Goal: Task Accomplishment & Management: Use online tool/utility

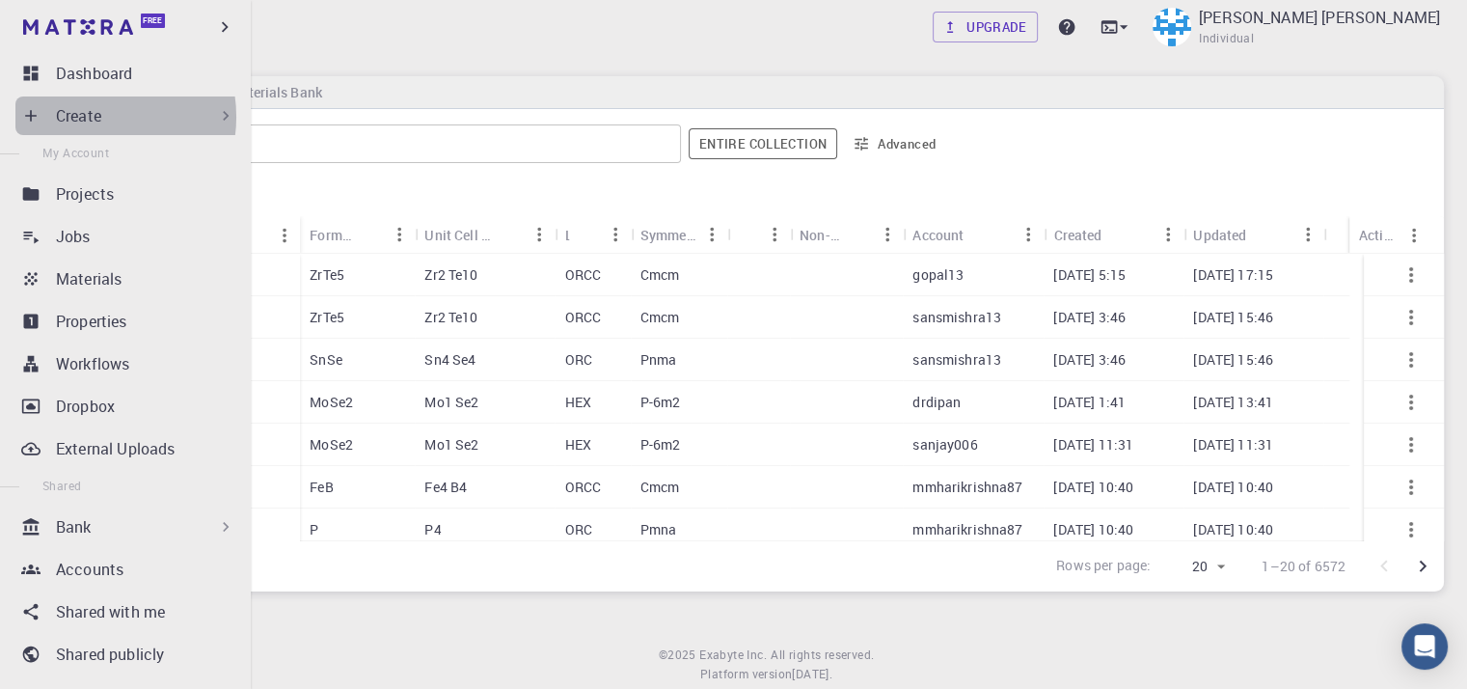
click at [93, 117] on p "Create" at bounding box center [78, 115] width 45 height 23
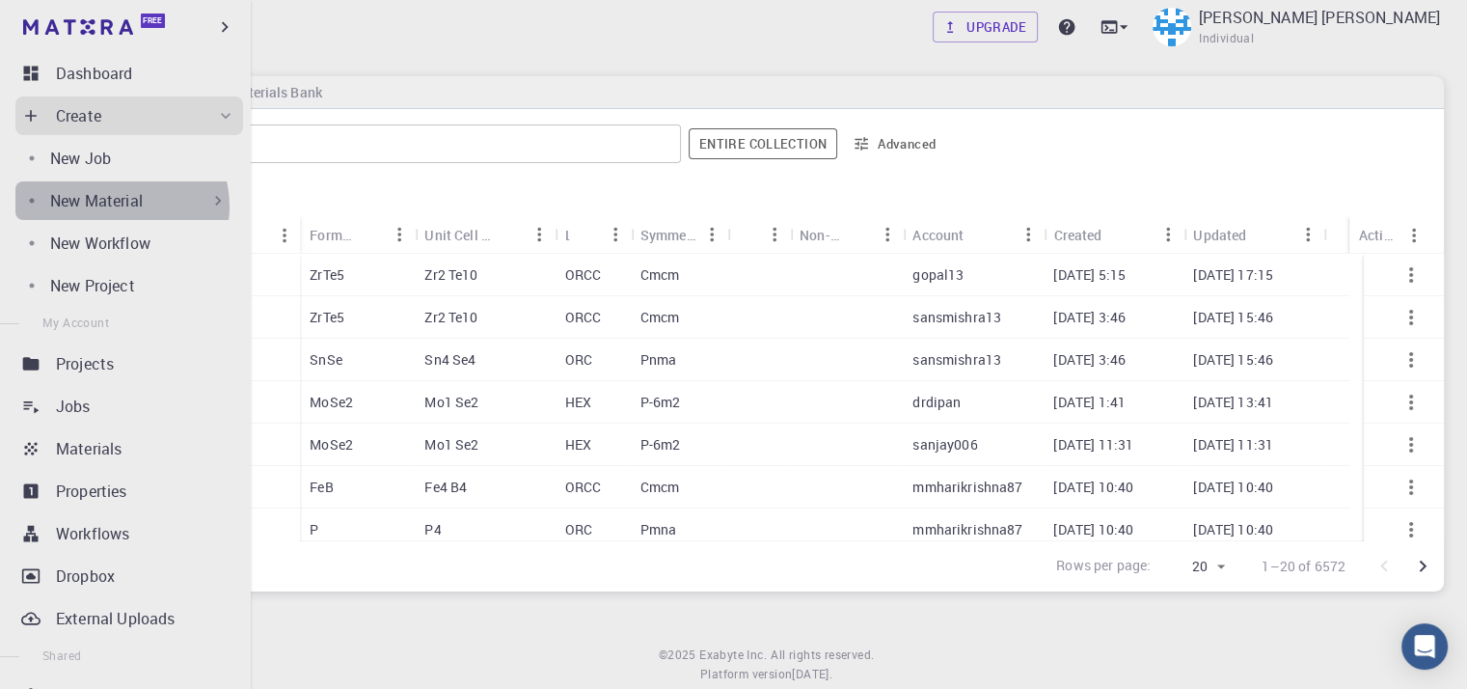
click at [119, 206] on p "New Material" at bounding box center [96, 200] width 93 height 23
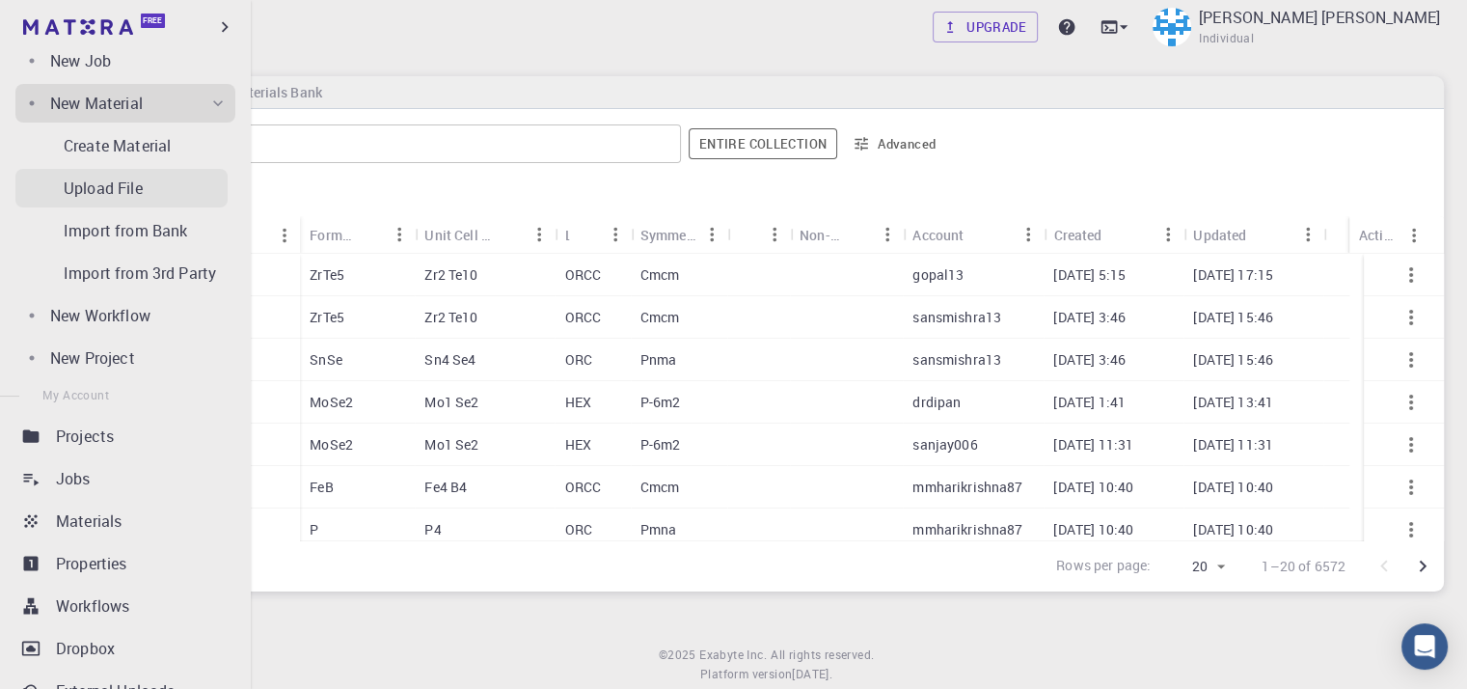
scroll to position [193, 0]
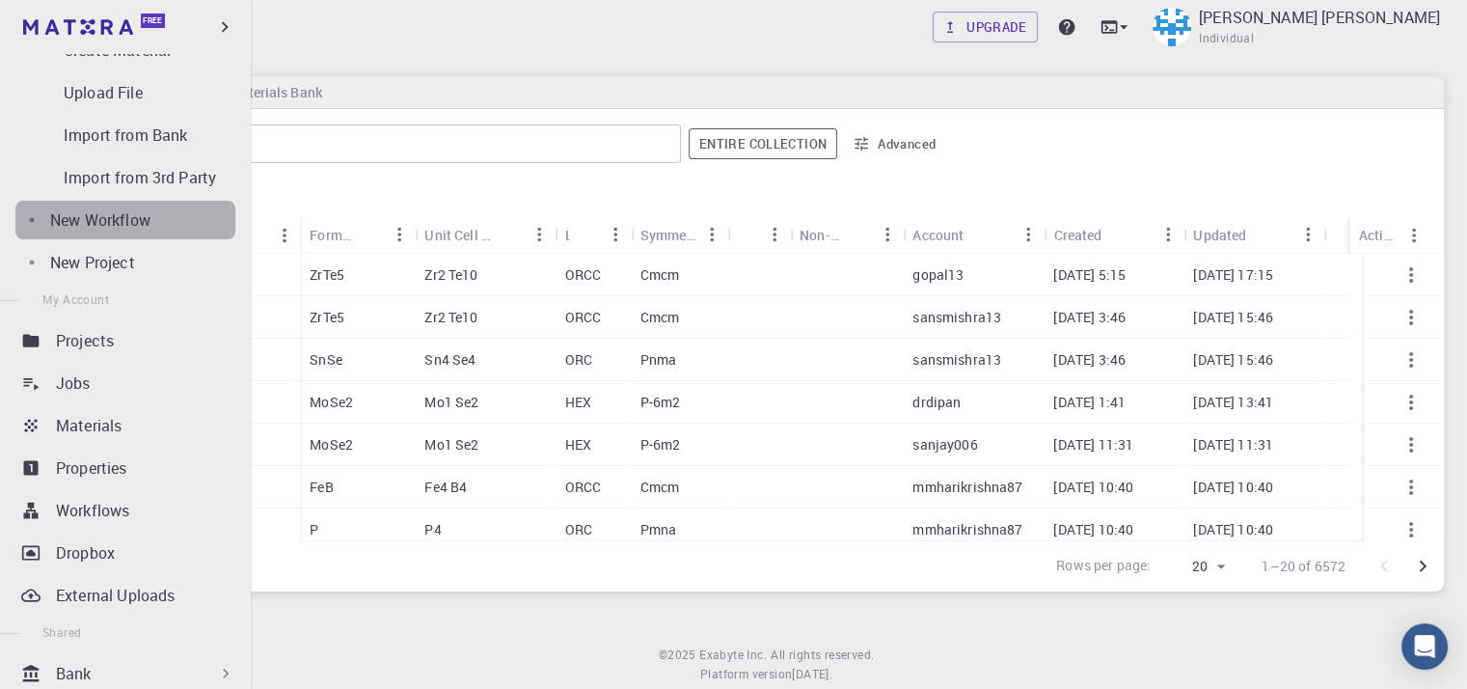
click at [147, 231] on link "New Workflow" at bounding box center [125, 220] width 220 height 39
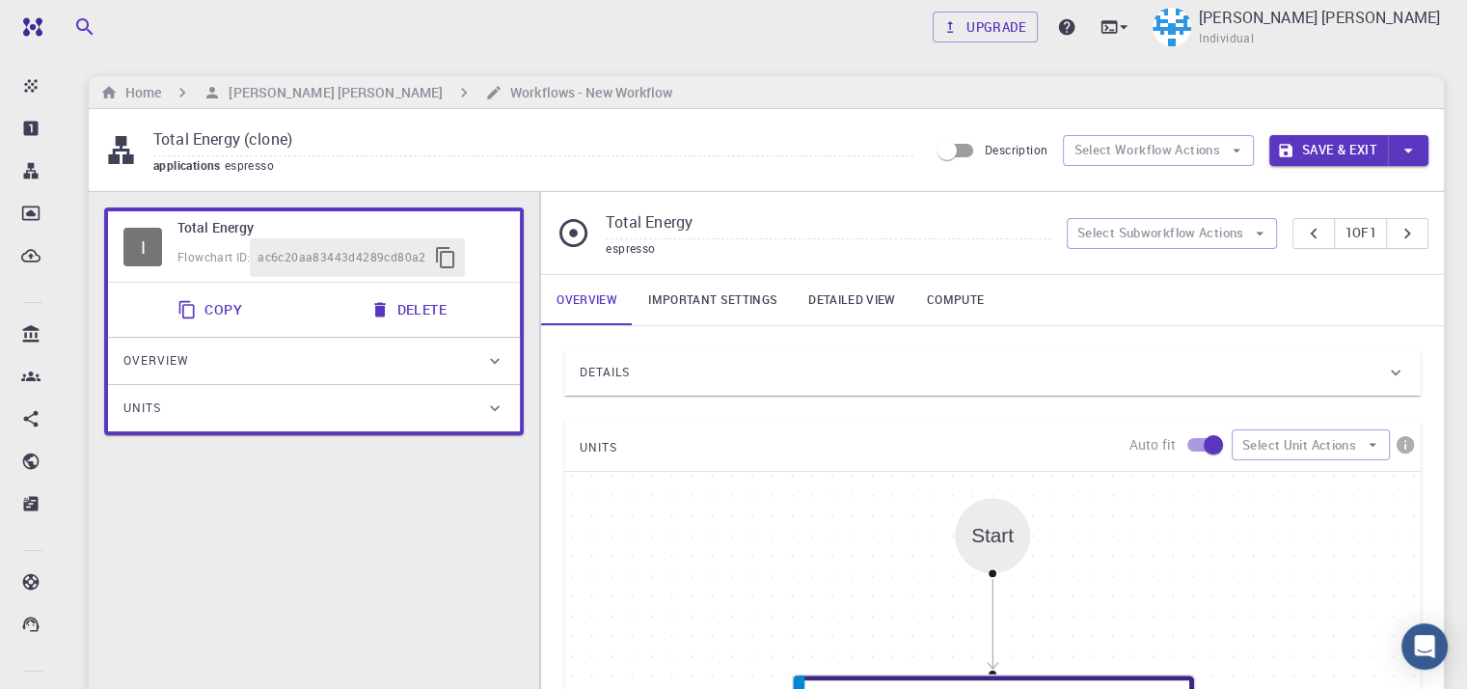
click at [700, 300] on link "Important settings" at bounding box center [713, 300] width 160 height 50
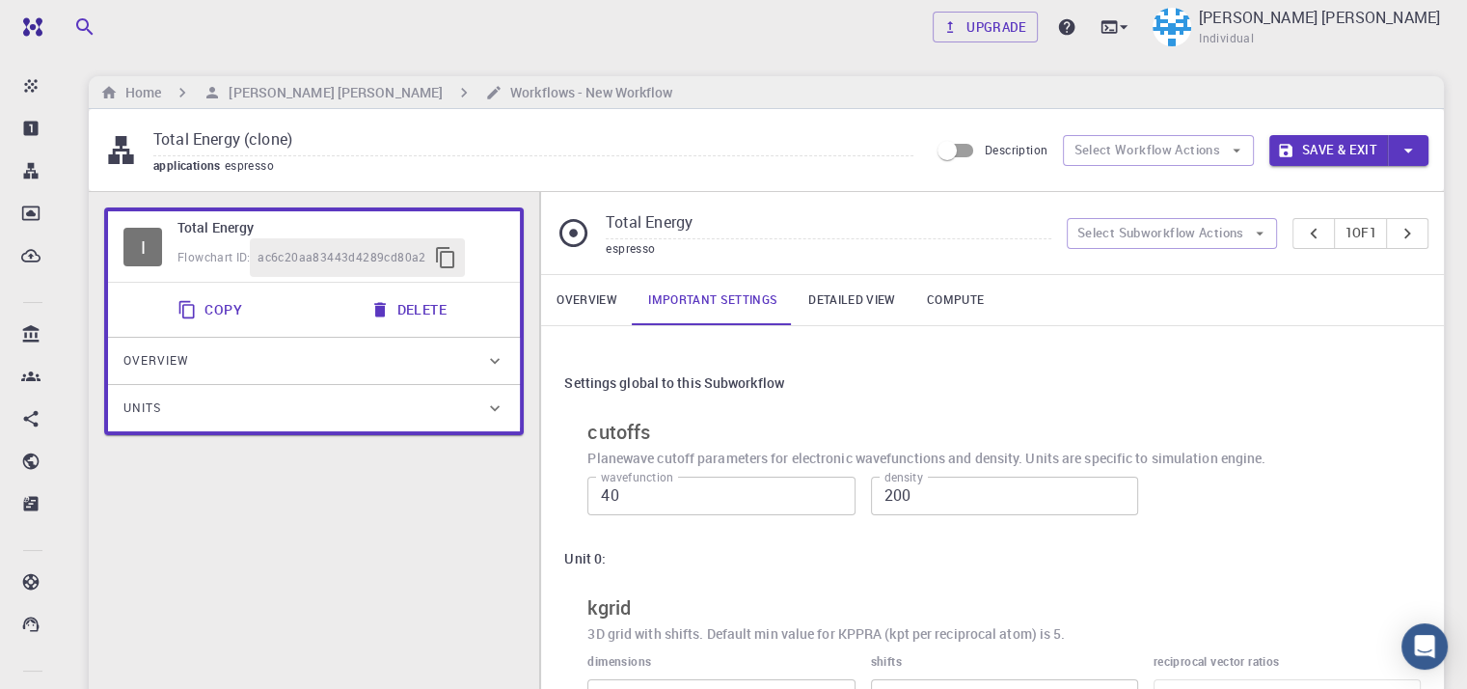
click at [606, 299] on link "Overview" at bounding box center [587, 300] width 92 height 50
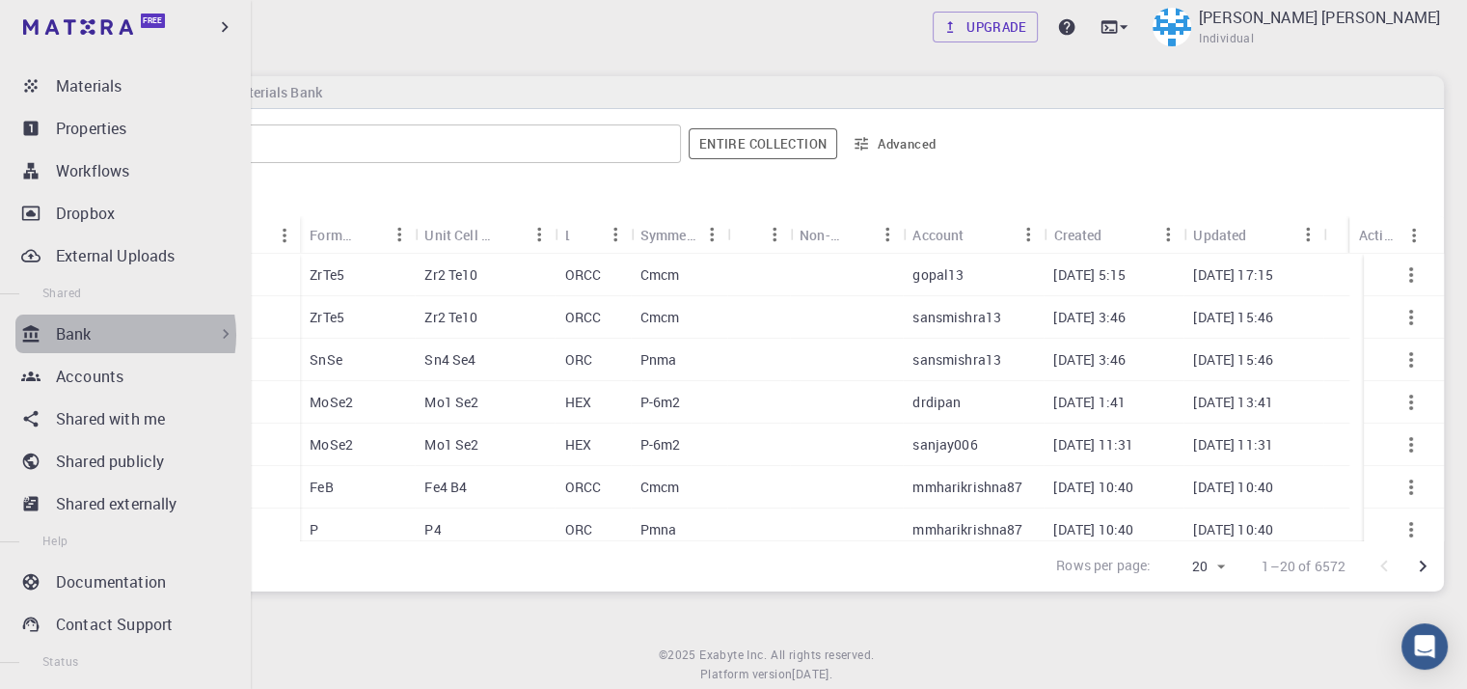
click at [119, 335] on div "Bank" at bounding box center [145, 333] width 179 height 23
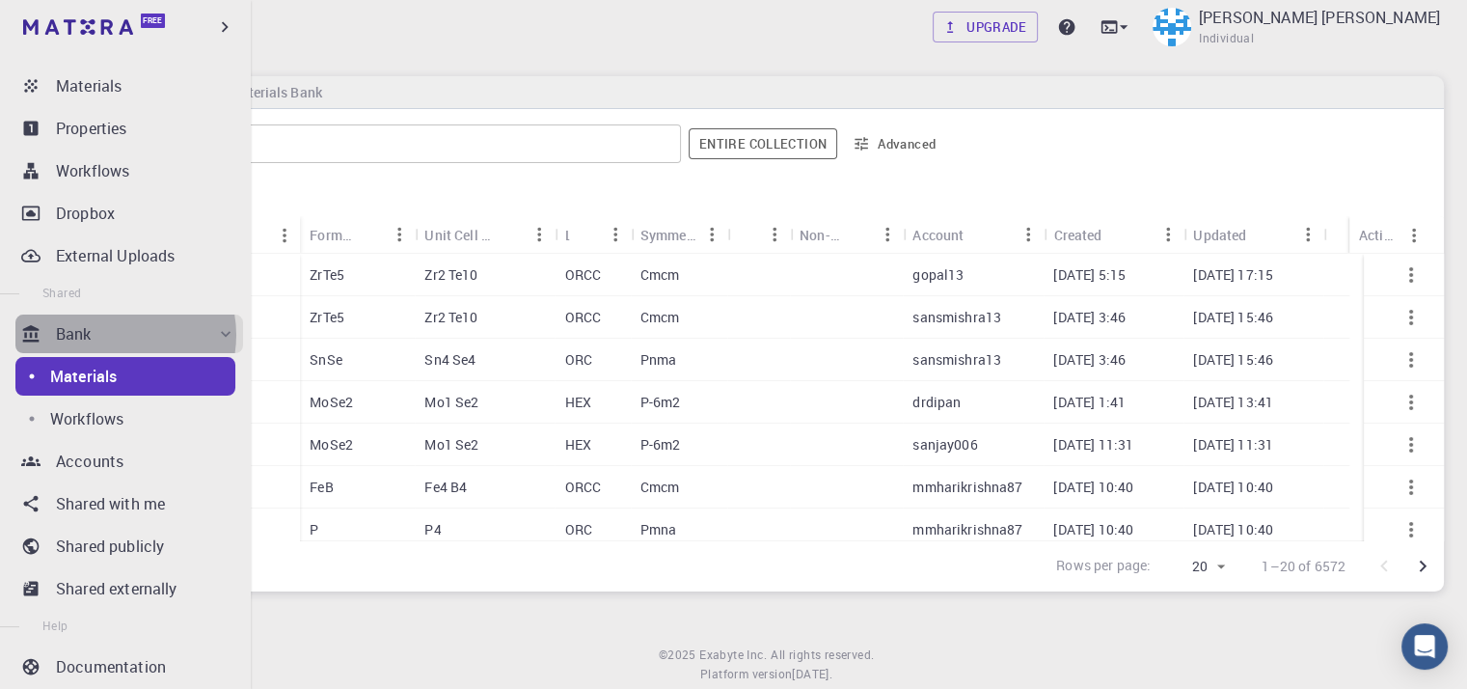
click at [119, 335] on div "Bank" at bounding box center [145, 333] width 179 height 23
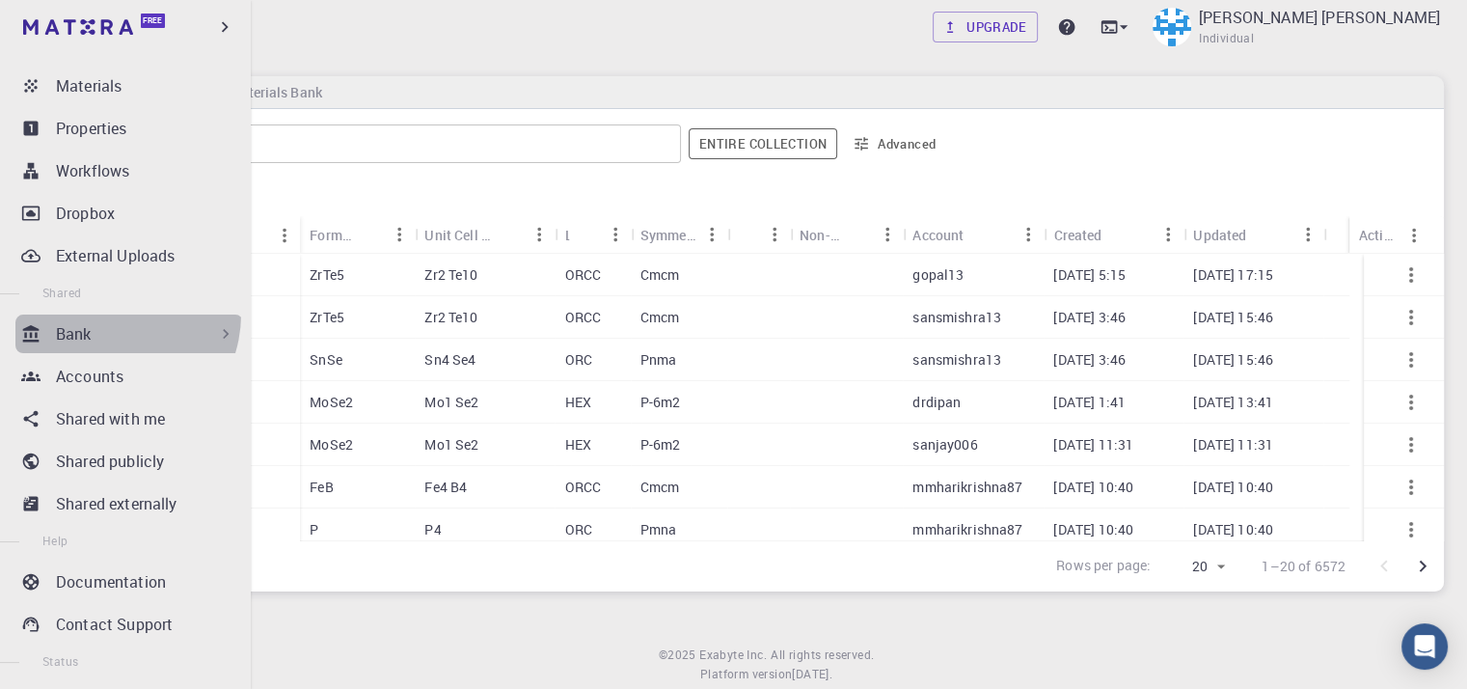
drag, startPoint x: 107, startPoint y: 313, endPoint x: 104, endPoint y: 300, distance: 13.8
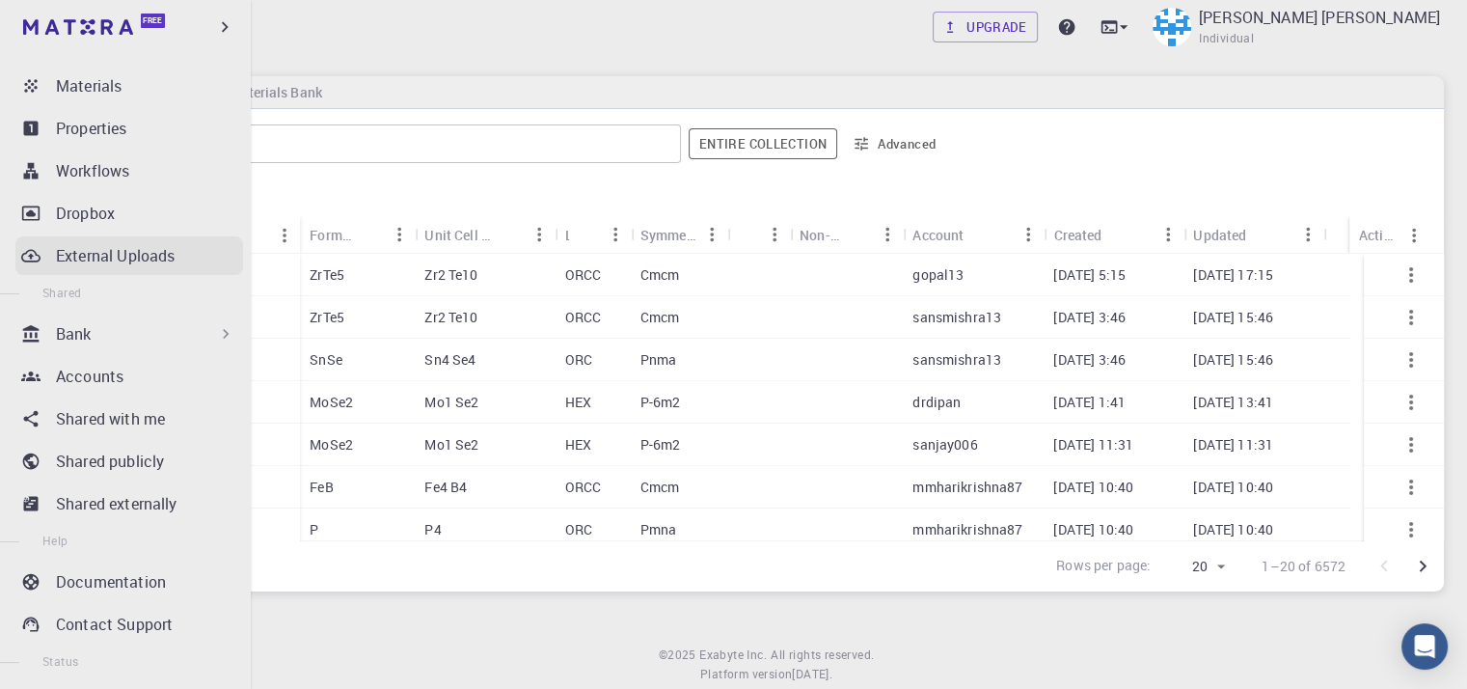
click at [120, 243] on link "External Uploads" at bounding box center [129, 255] width 228 height 39
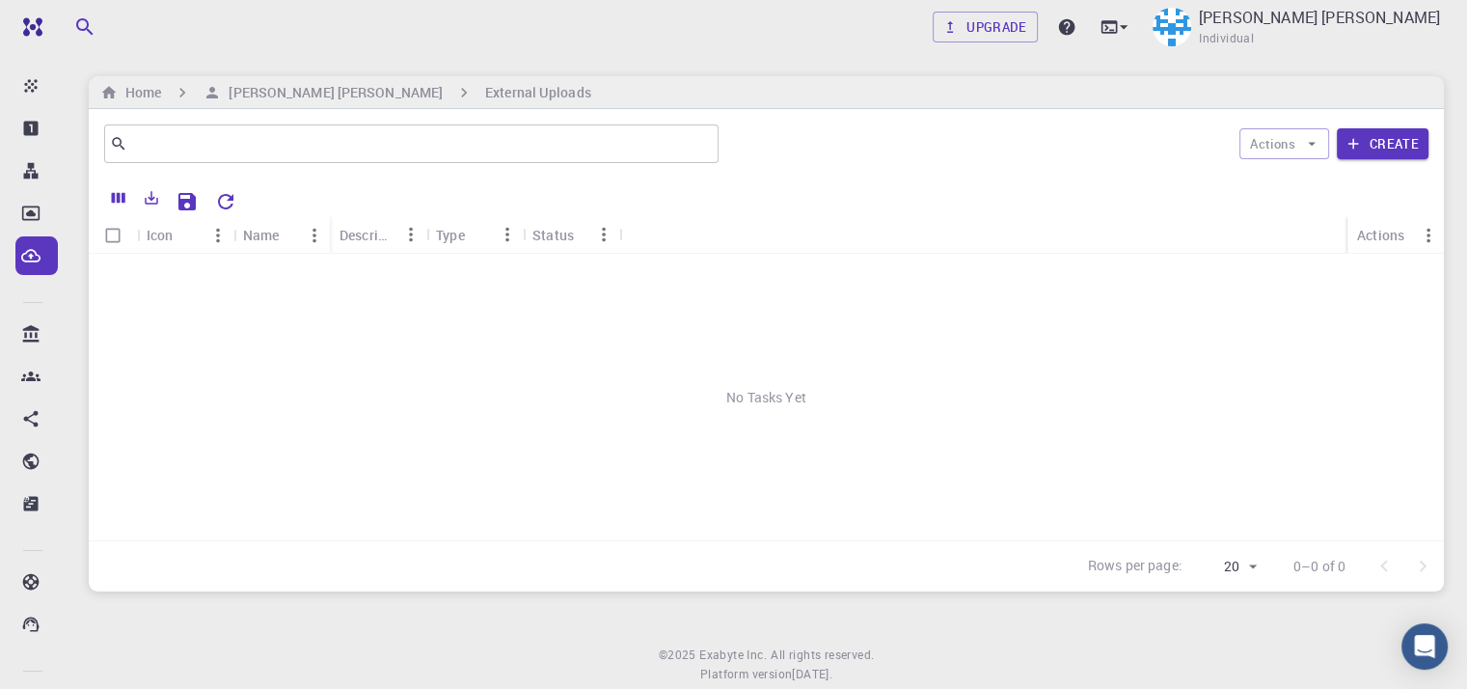
click at [555, 352] on div "No Tasks Yet" at bounding box center [766, 397] width 1355 height 286
drag, startPoint x: 555, startPoint y: 352, endPoint x: 420, endPoint y: 317, distance: 139.4
click at [420, 317] on div "No Tasks Yet" at bounding box center [766, 397] width 1355 height 286
